Goal: Task Accomplishment & Management: Complete application form

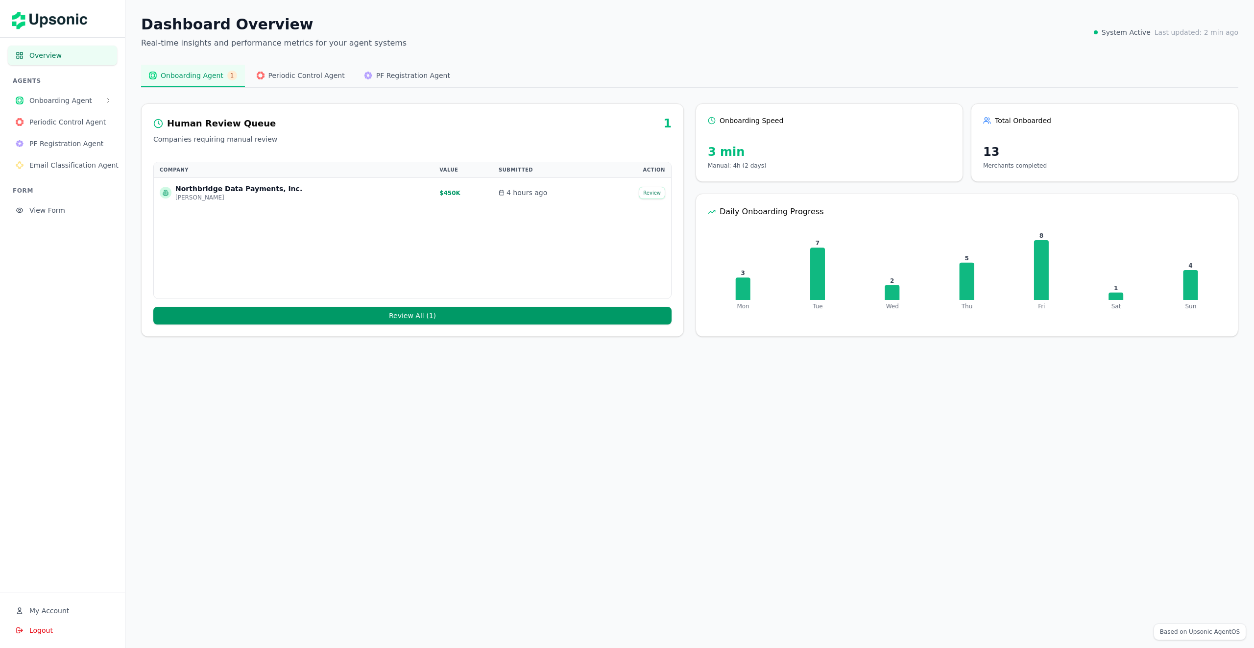
click at [899, 47] on div "Dashboard Overview Real-time insights and performance metrics for your agent sy…" at bounding box center [689, 32] width 1097 height 33
click at [1041, 37] on div "Dashboard Overview Real-time insights and performance metrics for your agent sy…" at bounding box center [689, 32] width 1097 height 33
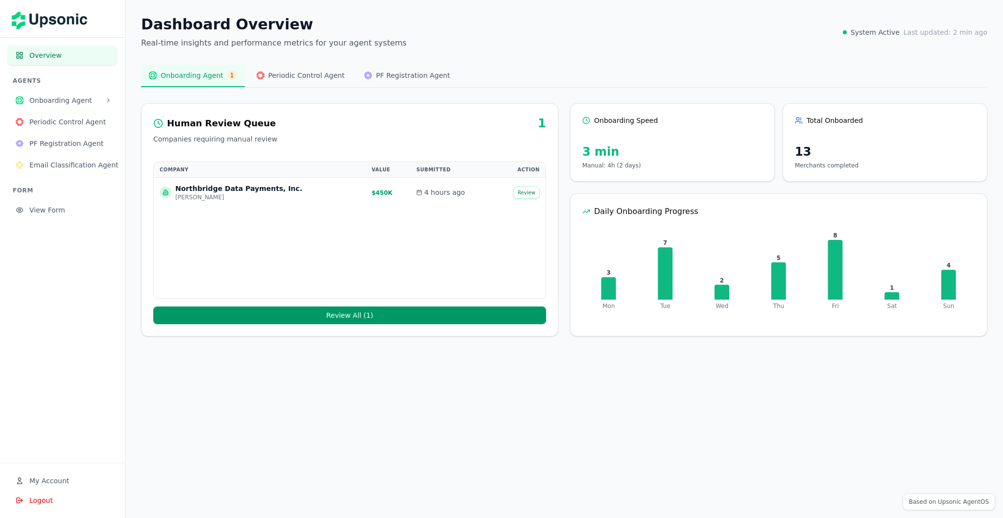
click at [549, 52] on div "Dashboard Overview Real-time insights and performance metrics for your agent sy…" at bounding box center [564, 176] width 878 height 352
click at [77, 216] on button "View Form" at bounding box center [62, 210] width 109 height 20
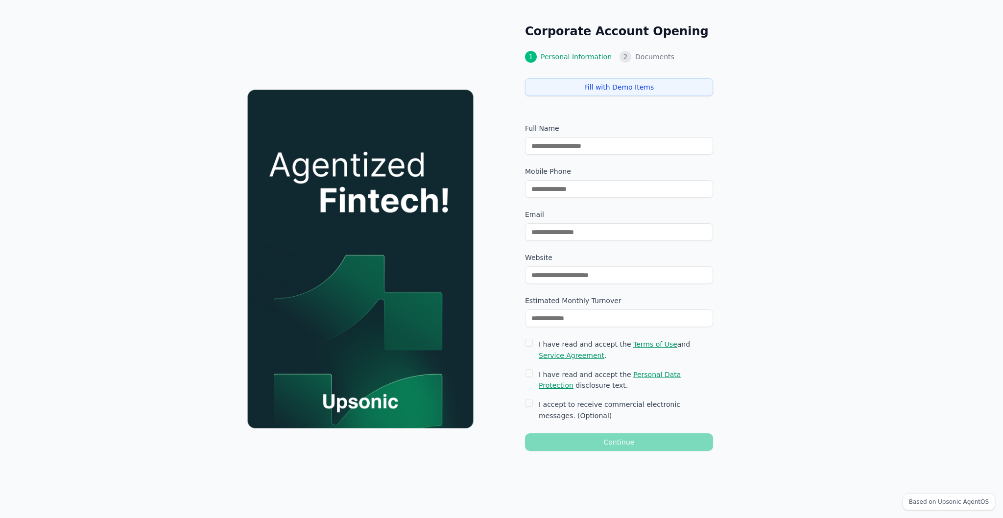
click at [540, 92] on button "Fill with Demo Items" at bounding box center [619, 87] width 188 height 18
type input "**********"
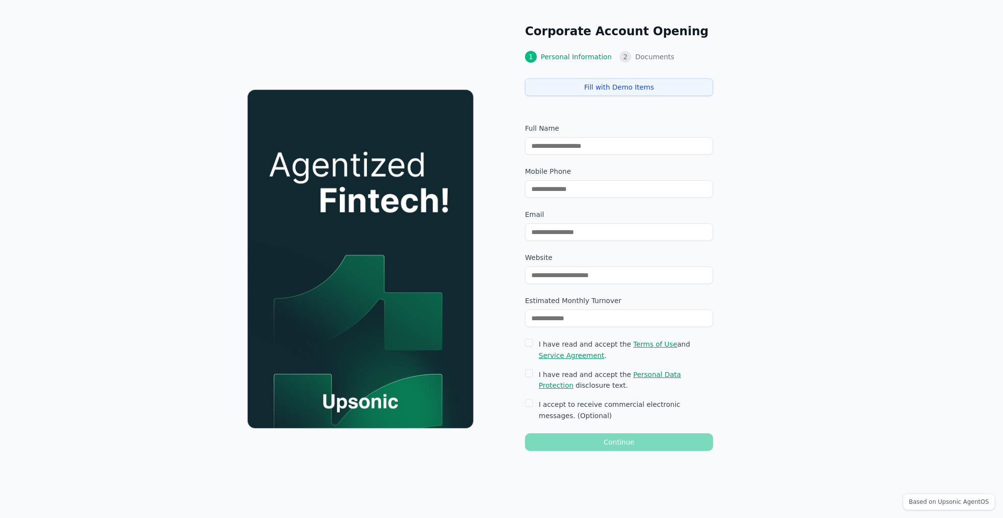
type input "********"
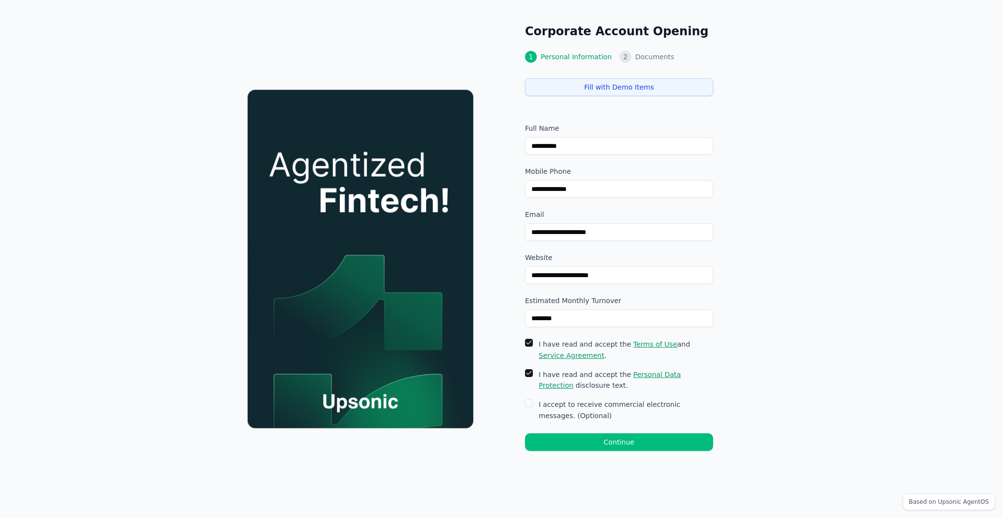
click at [850, 291] on div "**********" at bounding box center [753, 237] width 502 height 475
click at [692, 440] on button "Continue" at bounding box center [619, 442] width 188 height 18
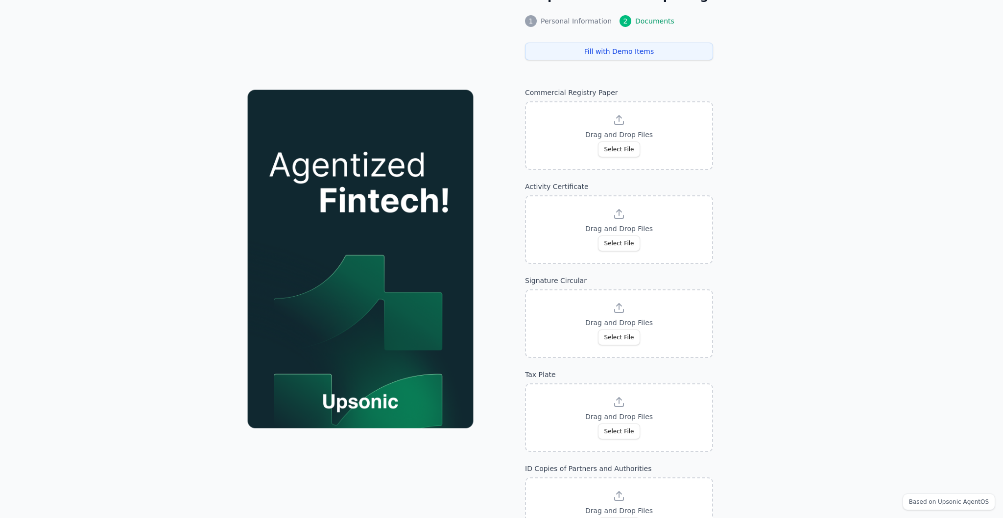
scroll to position [31, 0]
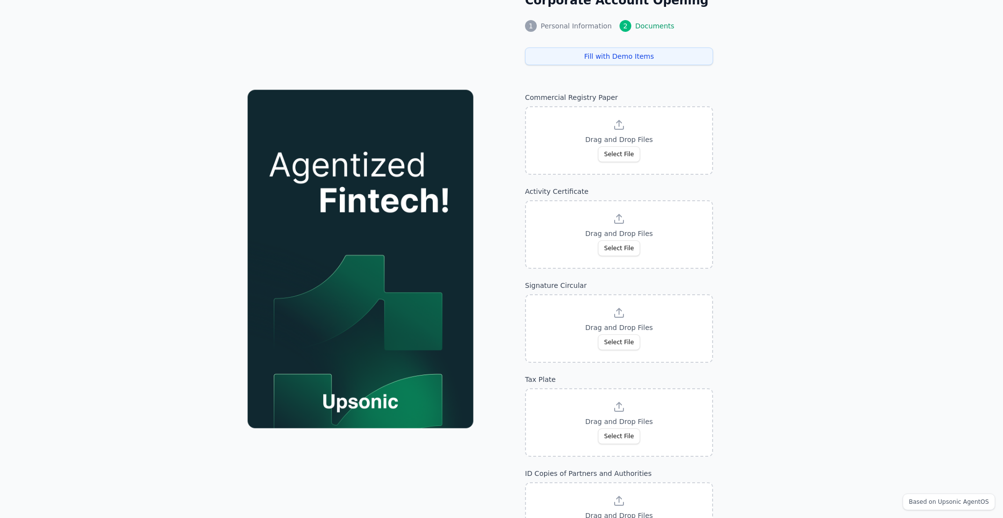
click at [682, 59] on button "Fill with Demo Items" at bounding box center [619, 57] width 188 height 18
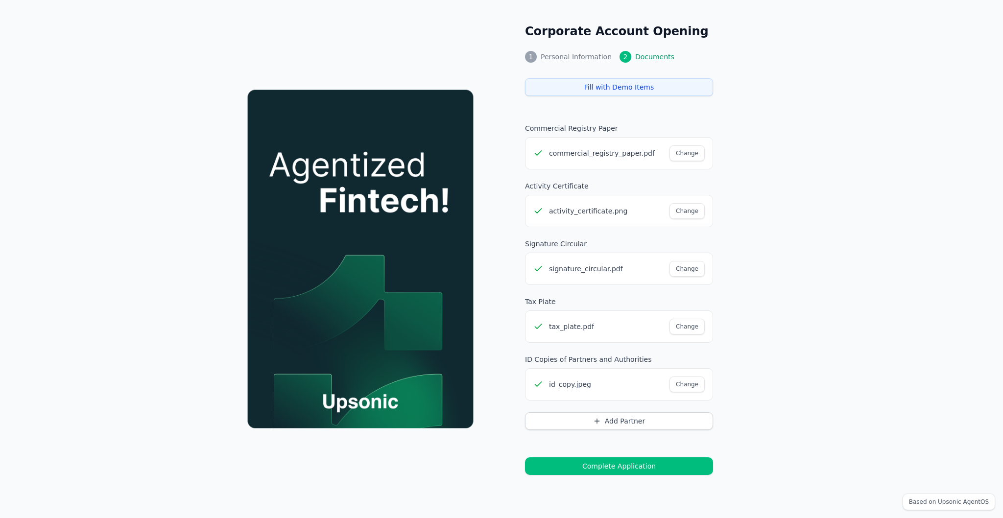
scroll to position [0, 0]
click at [736, 457] on div "Corporate Account Opening 1 Personal Information 2 Documents Fill with Demo Ite…" at bounding box center [753, 249] width 502 height 499
click at [697, 469] on button "Complete Application" at bounding box center [619, 466] width 188 height 18
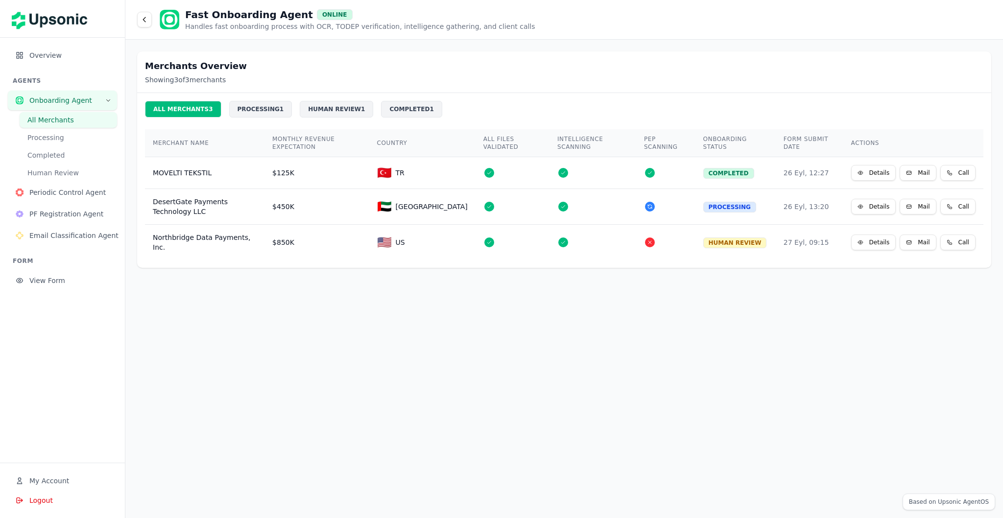
click at [744, 407] on div "Merchants Overview Showing 3 of 3 merchants ALL MERCHANTS 3 PROCESSING 1 HUMAN …" at bounding box center [564, 279] width 878 height 479
click at [864, 173] on icon at bounding box center [861, 173] width 6 height 6
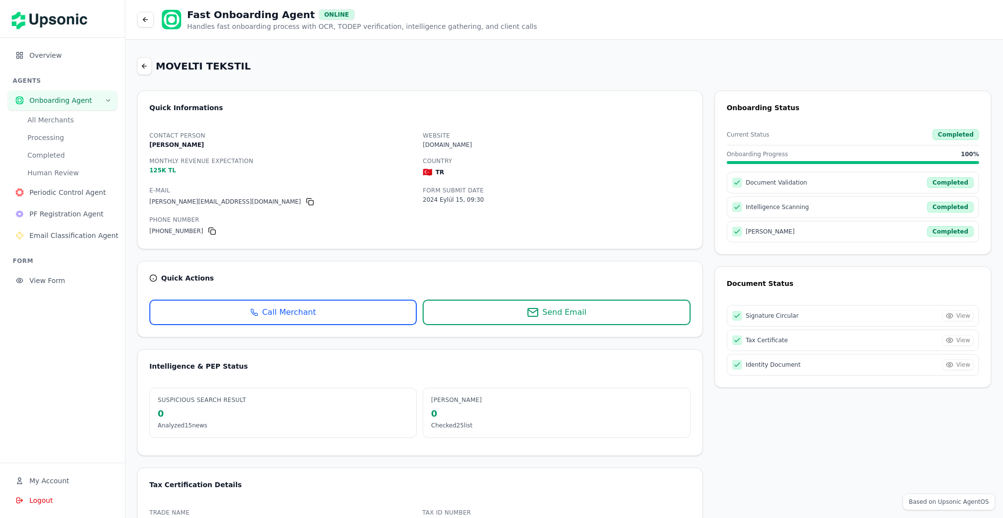
click at [351, 120] on div "Quick Informations Contact Person [PERSON_NAME] Website [DOMAIN_NAME] Monthly R…" at bounding box center [420, 170] width 566 height 159
